Goal: Task Accomplishment & Management: Use online tool/utility

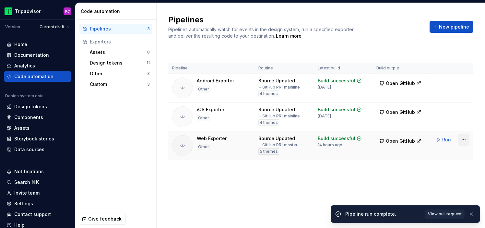
click at [464, 139] on html "Tripadvisor KC Version Current draft Home Documentation Analytics Code automati…" at bounding box center [242, 114] width 485 height 228
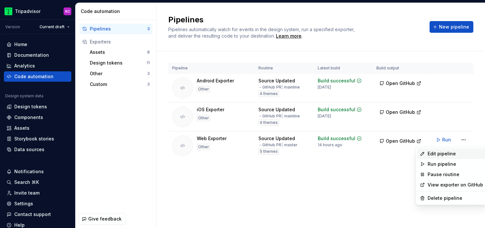
click at [452, 153] on div "Edit pipeline" at bounding box center [455, 153] width 55 height 6
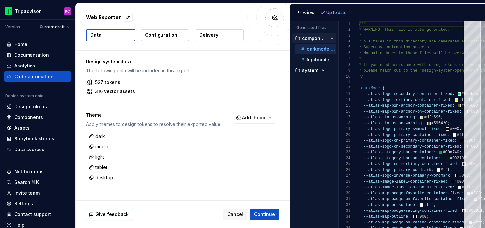
click at [173, 38] on p "Configuration" at bounding box center [161, 35] width 32 height 6
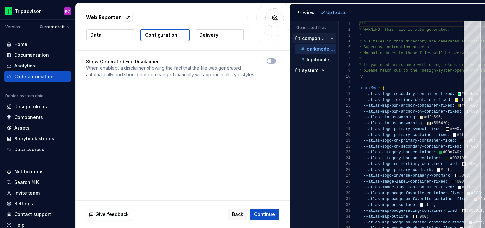
click at [210, 38] on p "Delivery" at bounding box center [208, 35] width 19 height 6
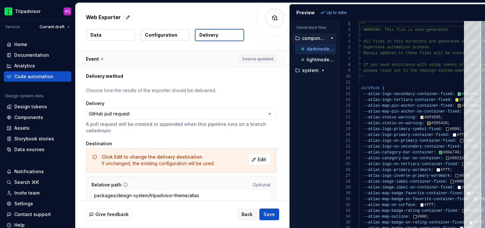
click at [101, 59] on button "button" at bounding box center [181, 59] width 211 height 17
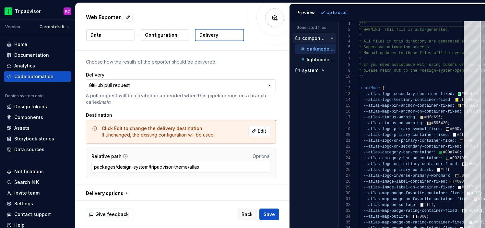
scroll to position [142, 0]
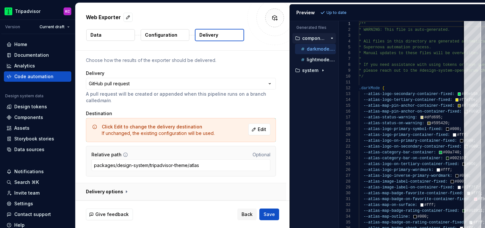
click at [123, 190] on button "button" at bounding box center [181, 191] width 211 height 17
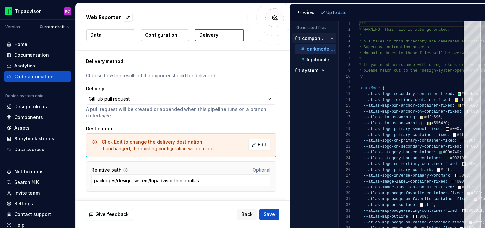
scroll to position [125, 0]
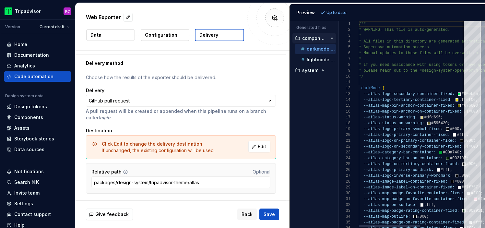
click at [76, 200] on button "button" at bounding box center [181, 208] width 211 height 17
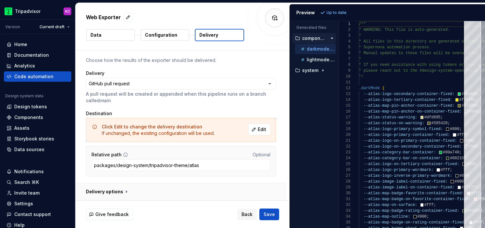
click at [123, 189] on button "button" at bounding box center [181, 191] width 211 height 17
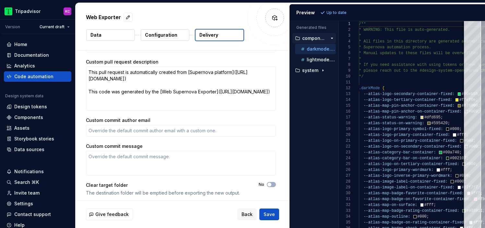
scroll to position [315, 0]
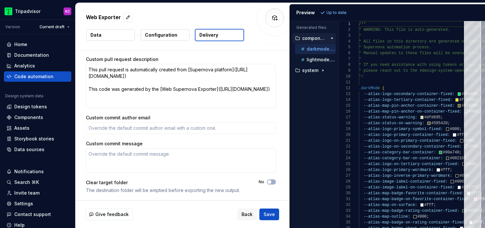
type textarea "*"
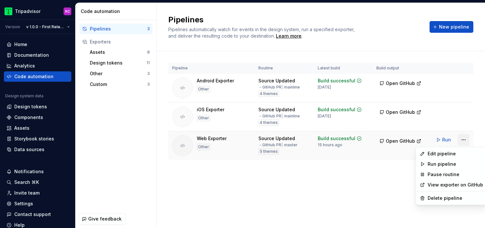
click at [464, 141] on html "Tripadvisor KC Version v 1.0.0 - First Release Home Documentation Analytics Cod…" at bounding box center [242, 114] width 485 height 228
click at [438, 156] on div "Edit pipeline" at bounding box center [455, 153] width 55 height 6
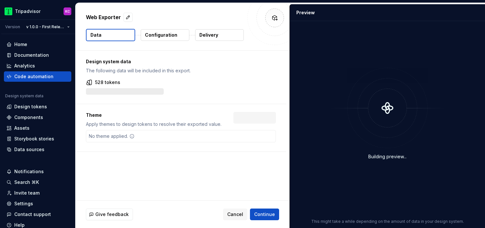
click at [218, 35] on button "Delivery" at bounding box center [219, 35] width 49 height 12
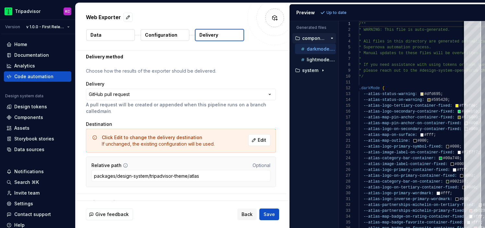
scroll to position [30, 0]
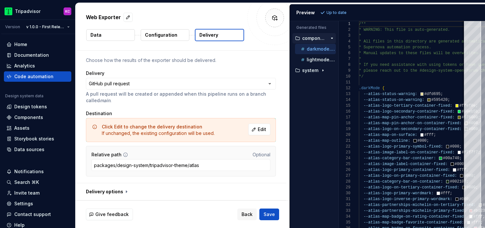
click at [122, 37] on button "Data" at bounding box center [110, 35] width 49 height 12
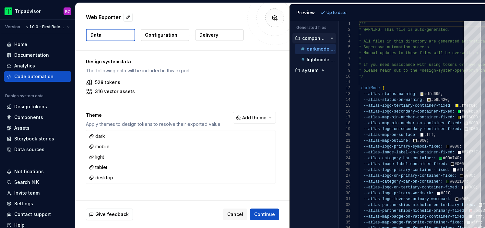
click at [210, 36] on p "Delivery" at bounding box center [208, 35] width 19 height 6
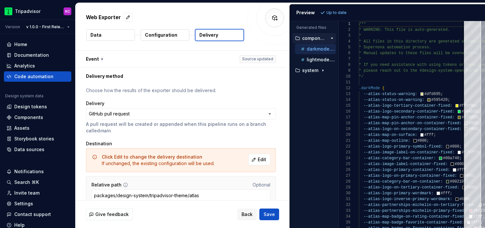
click at [119, 34] on button "Data" at bounding box center [110, 35] width 49 height 12
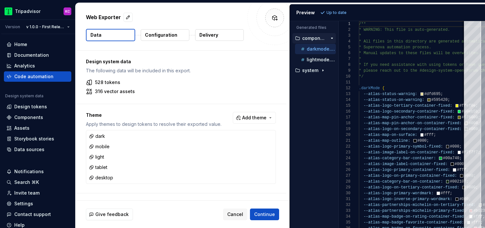
click at [208, 34] on p "Delivery" at bounding box center [208, 35] width 19 height 6
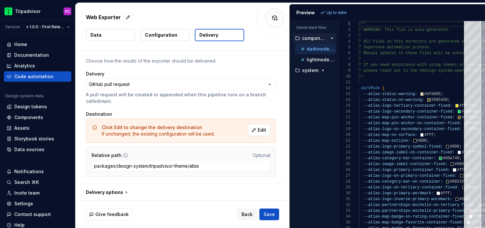
scroll to position [30, 0]
click at [137, 190] on button "button" at bounding box center [181, 191] width 211 height 17
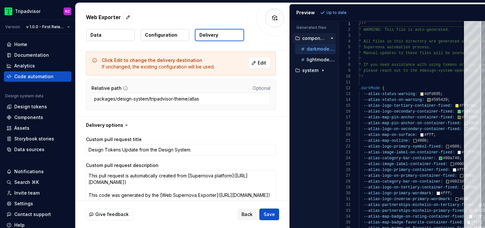
scroll to position [106, 0]
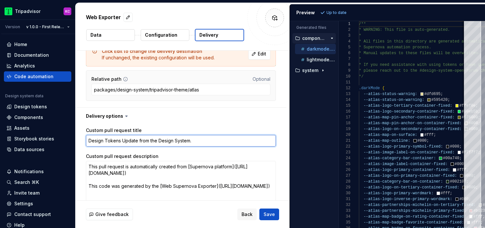
click at [154, 139] on textarea "Design Tokens Update from the Design System." at bounding box center [181, 141] width 190 height 12
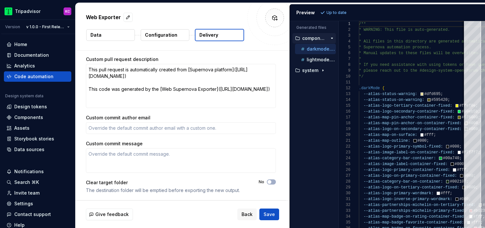
scroll to position [202, 0]
click at [95, 119] on label "Custom commit author email" at bounding box center [118, 118] width 65 height 6
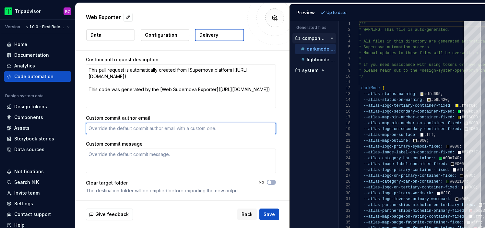
click at [95, 123] on textarea "Custom commit author email" at bounding box center [181, 129] width 190 height 12
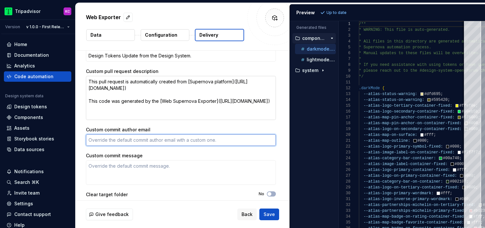
scroll to position [203, 0]
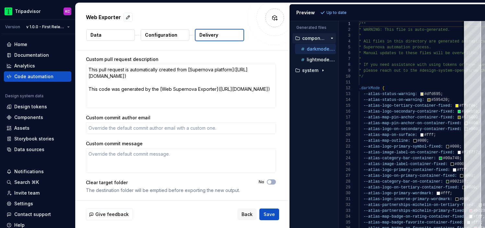
type textarea "*"
drag, startPoint x: 84, startPoint y: 116, endPoint x: 152, endPoint y: 119, distance: 67.5
click at [152, 119] on div "Custom pull request title Design Tokens Update from the Design System. Custom p…" at bounding box center [181, 114] width 211 height 172
copy label "Custom commit author email"
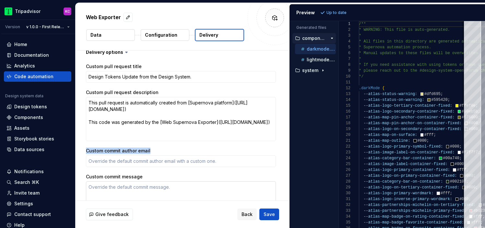
scroll to position [171, 0]
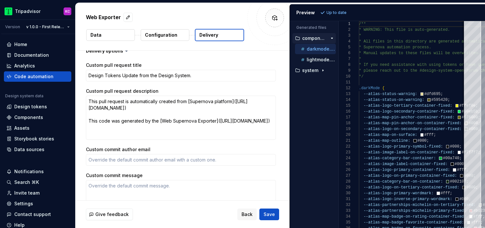
click at [102, 175] on label "Custom commit message" at bounding box center [114, 175] width 57 height 6
click at [102, 180] on textarea "Custom commit message" at bounding box center [181, 192] width 190 height 25
click at [102, 175] on label "Custom commit message" at bounding box center [114, 175] width 57 height 6
click at [102, 180] on textarea "Custom commit message" at bounding box center [181, 192] width 190 height 25
click at [102, 175] on label "Custom commit message" at bounding box center [114, 175] width 57 height 6
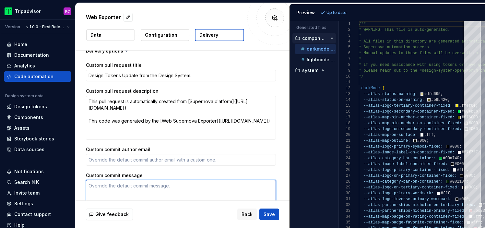
click at [102, 180] on textarea "Custom commit message" at bounding box center [181, 192] width 190 height 25
drag, startPoint x: 148, startPoint y: 174, endPoint x: 85, endPoint y: 176, distance: 62.9
click at [85, 176] on div "Custom pull request title Design Tokens Update from the Design System. Custom p…" at bounding box center [181, 145] width 211 height 172
copy label "Custom commit message"
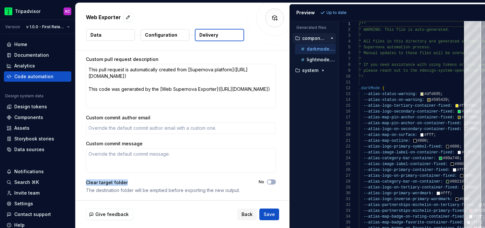
drag, startPoint x: 130, startPoint y: 183, endPoint x: 83, endPoint y: 180, distance: 47.4
click at [83, 180] on div "Custom pull request title Design Tokens Update from the Design System. Custom p…" at bounding box center [181, 114] width 211 height 172
copy div "Clear target folder"
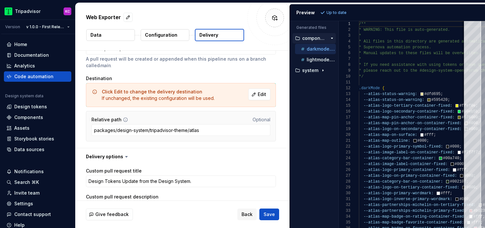
scroll to position [0, 0]
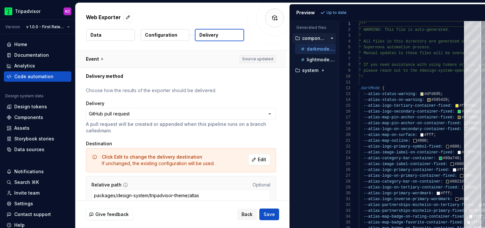
click at [103, 57] on button "button" at bounding box center [181, 59] width 211 height 17
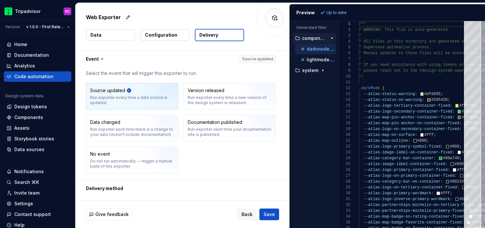
click at [157, 32] on p "Configuration" at bounding box center [161, 35] width 32 height 6
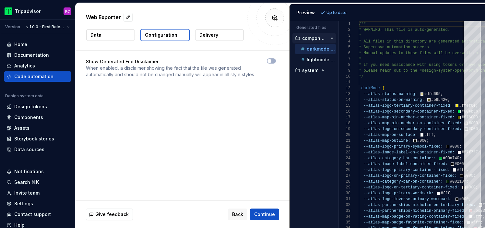
click at [114, 37] on button "Data" at bounding box center [110, 35] width 49 height 12
